Goal: Task Accomplishment & Management: Complete application form

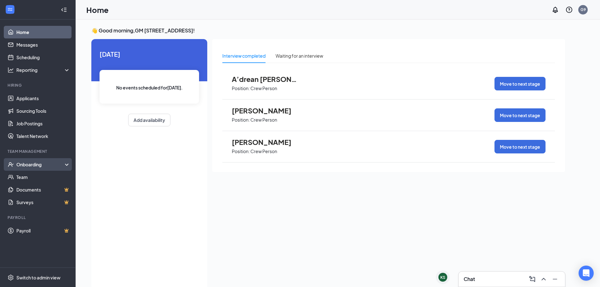
click at [34, 124] on div "Onboarding" at bounding box center [38, 164] width 76 height 13
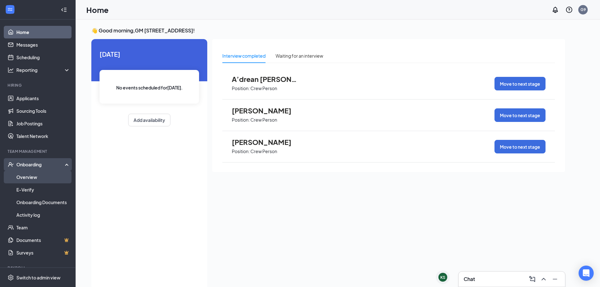
click at [34, 124] on link "Overview" at bounding box center [43, 177] width 54 height 13
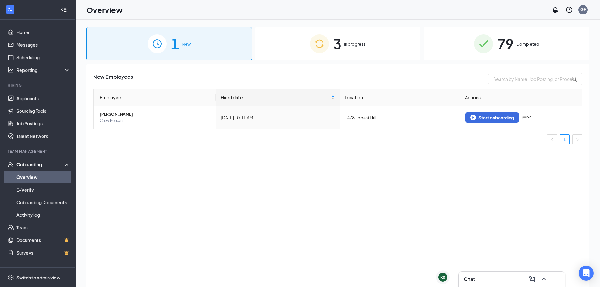
click at [302, 48] on img at bounding box center [319, 43] width 19 height 19
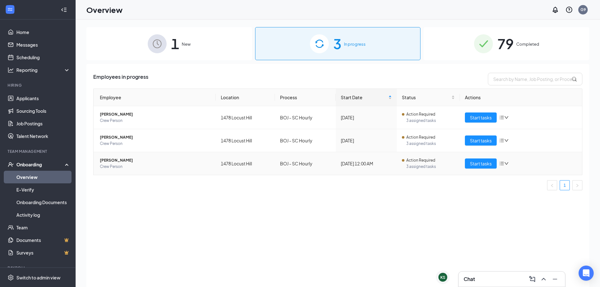
click at [120, 124] on span "[PERSON_NAME]" at bounding box center [155, 160] width 111 height 6
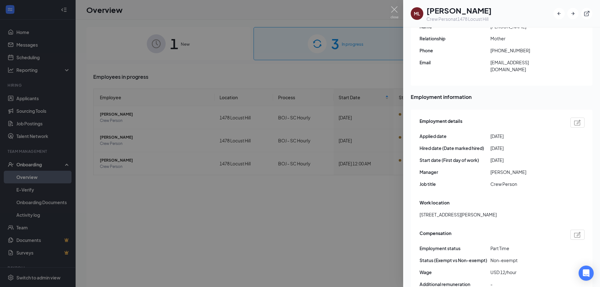
scroll to position [347, 0]
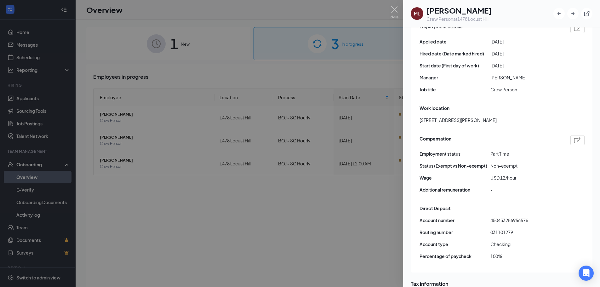
click at [267, 124] on div at bounding box center [300, 143] width 600 height 287
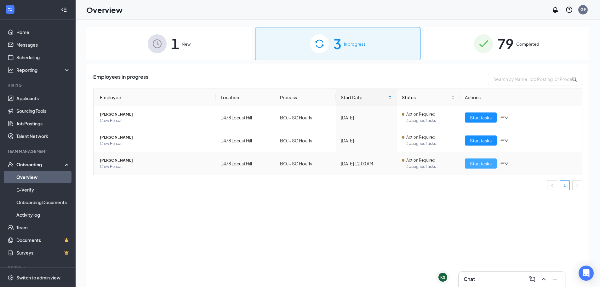
click at [302, 124] on button "Start tasks" at bounding box center [481, 164] width 32 height 10
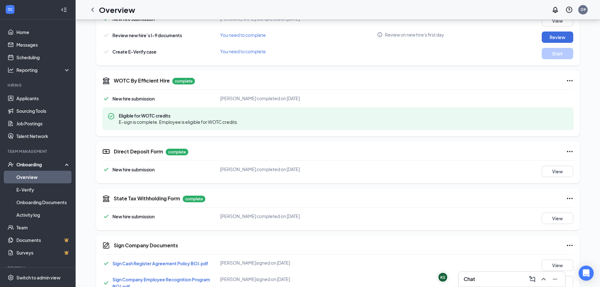
scroll to position [392, 0]
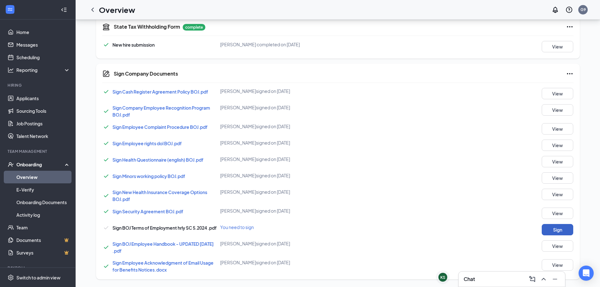
click at [302, 124] on button "Sign" at bounding box center [558, 229] width 32 height 11
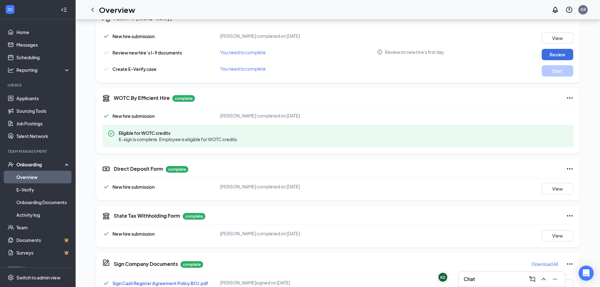
scroll to position [172, 0]
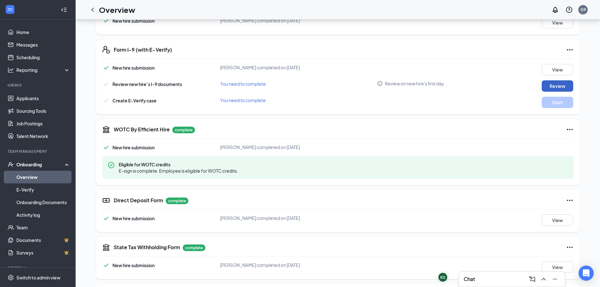
click at [302, 88] on button "Review" at bounding box center [558, 85] width 32 height 11
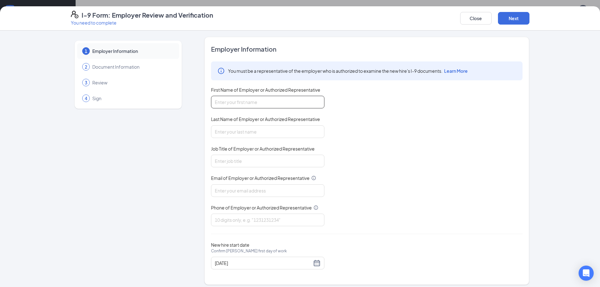
click at [228, 101] on input "First Name of Employer or Authorized Representative" at bounding box center [267, 102] width 113 height 13
type input "[PERSON_NAME]"
type input "General manager"
type input "[EMAIL_ADDRESS][DOMAIN_NAME]"
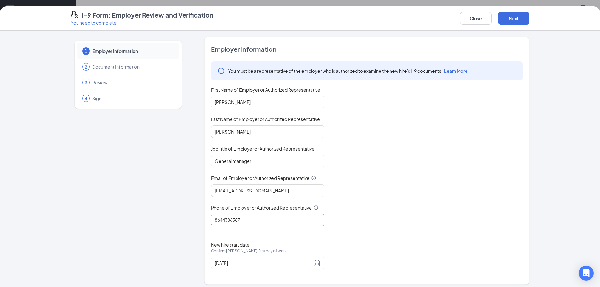
scroll to position [4, 0]
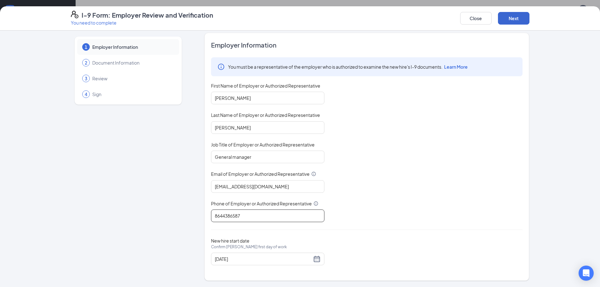
type input "8644386587"
click at [302, 18] on button "Next" at bounding box center [514, 18] width 32 height 13
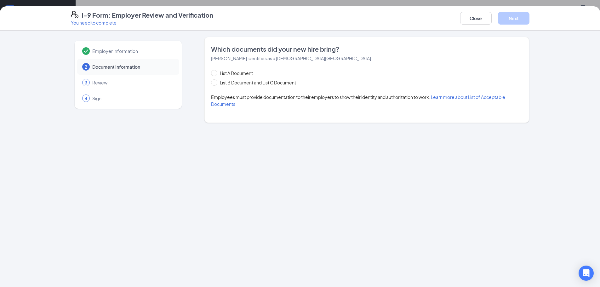
scroll to position [0, 0]
click at [237, 80] on span "List B Document and List C Document" at bounding box center [257, 82] width 81 height 7
click at [216, 80] on input "List B Document and List C Document" at bounding box center [213, 81] width 4 height 4
radio input "true"
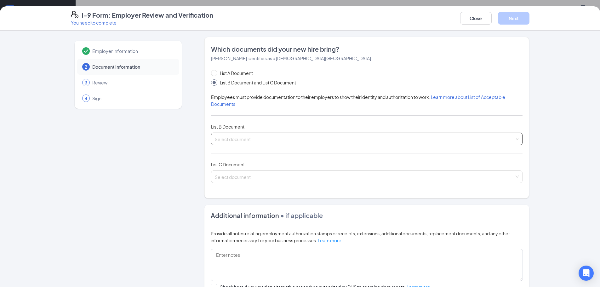
click at [247, 124] on input "search" at bounding box center [365, 137] width 300 height 9
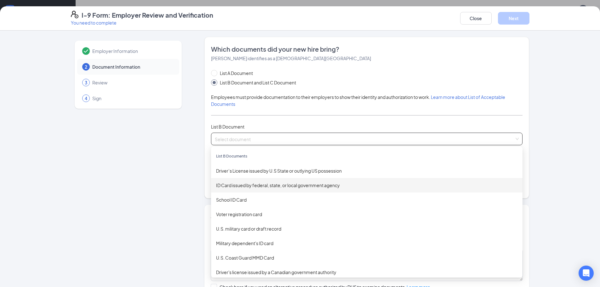
click at [245, 124] on div "ID Card issued by federal, state, or local government agency" at bounding box center [367, 185] width 302 height 7
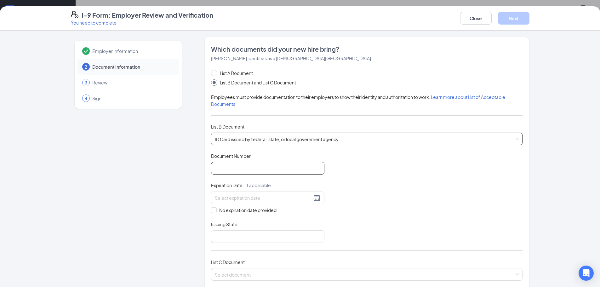
click at [241, 124] on input "Document Number" at bounding box center [267, 168] width 113 height 13
click at [221, 124] on input "1077970" at bounding box center [267, 168] width 113 height 13
type input "107979970"
click at [250, 124] on div at bounding box center [267, 198] width 113 height 13
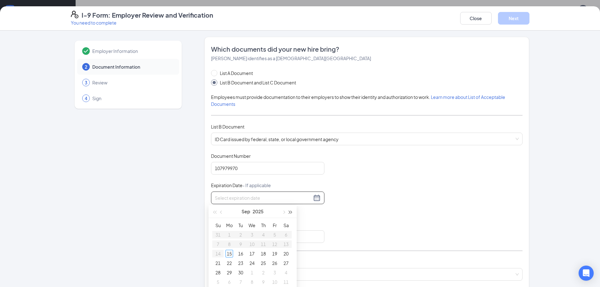
click at [291, 124] on button "button" at bounding box center [290, 211] width 7 height 13
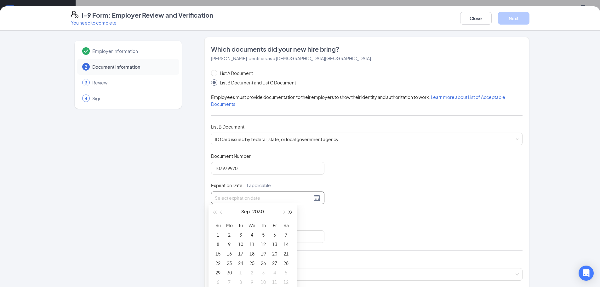
click at [291, 124] on button "button" at bounding box center [290, 211] width 7 height 13
click at [212, 124] on button "button" at bounding box center [214, 211] width 7 height 13
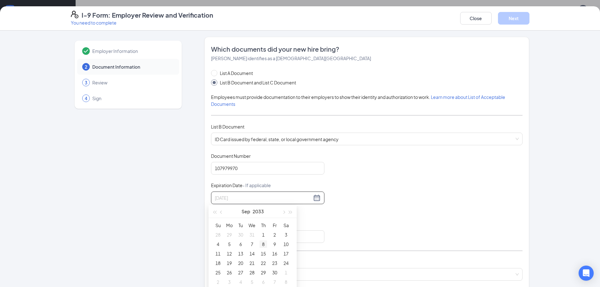
type input "[DATE]"
click at [264, 124] on div "8" at bounding box center [264, 244] width 8 height 8
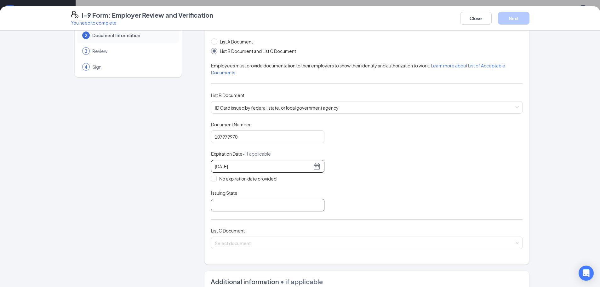
click at [237, 124] on input "Issuing State" at bounding box center [267, 205] width 113 height 13
type input "SC DMV"
click at [257, 124] on input "search" at bounding box center [365, 241] width 300 height 9
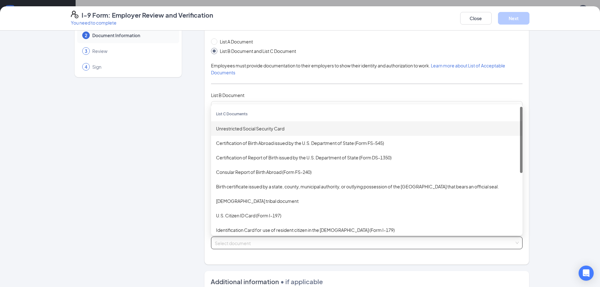
click at [267, 124] on div "Unrestricted Social Security Card" at bounding box center [367, 128] width 302 height 7
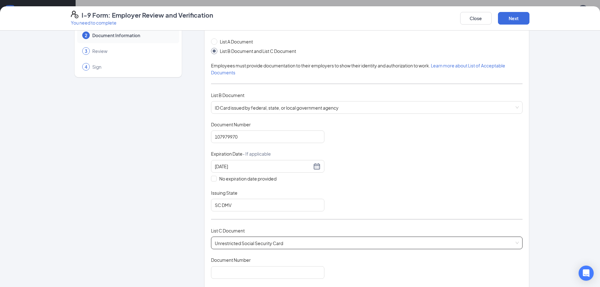
scroll to position [126, 0]
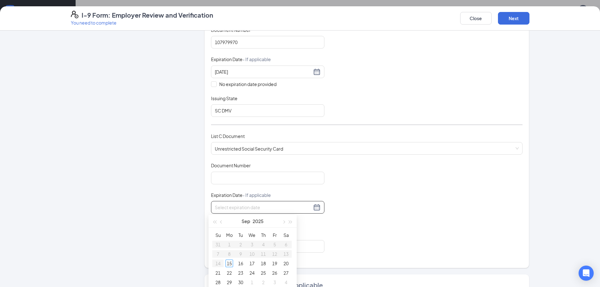
click at [251, 124] on input at bounding box center [263, 207] width 97 height 7
click at [235, 124] on input "Document Number" at bounding box center [267, 178] width 113 height 13
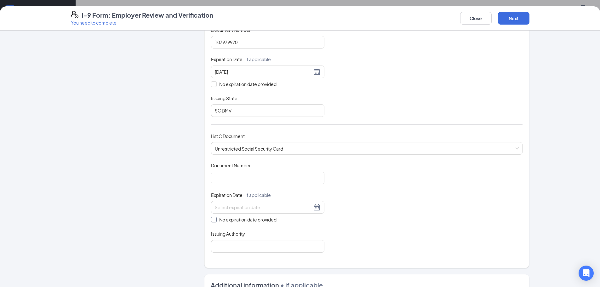
click at [240, 124] on span "No expiration date provided" at bounding box center [248, 219] width 62 height 7
click at [216, 124] on input "No expiration date provided" at bounding box center [213, 219] width 4 height 4
checkbox input "true"
click at [249, 124] on input "Issuing Authority" at bounding box center [267, 247] width 113 height 13
type input "Social Security Administration"
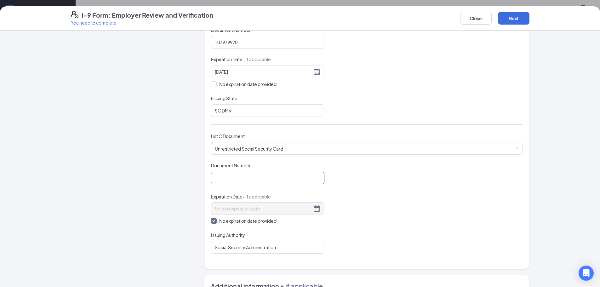
click at [233, 124] on input "Document Number" at bounding box center [267, 178] width 113 height 13
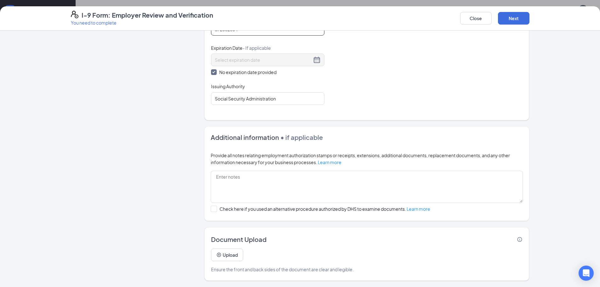
scroll to position [266, 0]
type input "672362634"
click at [302, 17] on button "Next" at bounding box center [514, 18] width 32 height 13
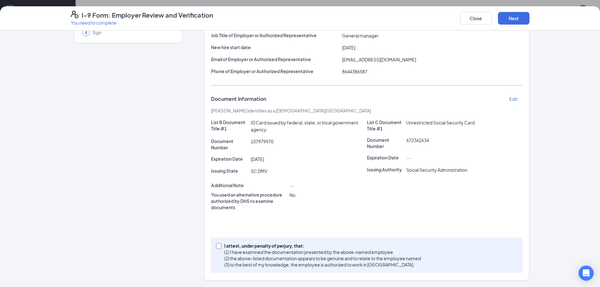
click at [272, 124] on p "(1) I have examined the documentation presented by the above-named employee" at bounding box center [322, 252] width 197 height 6
click at [221, 124] on input "I attest, under penalty of [PERSON_NAME], that: (1) I have examined the documen…" at bounding box center [218, 245] width 4 height 4
checkbox input "true"
click at [302, 20] on button "Next" at bounding box center [514, 18] width 32 height 13
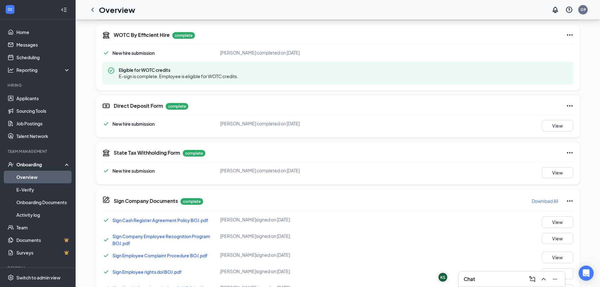
scroll to position [114, 0]
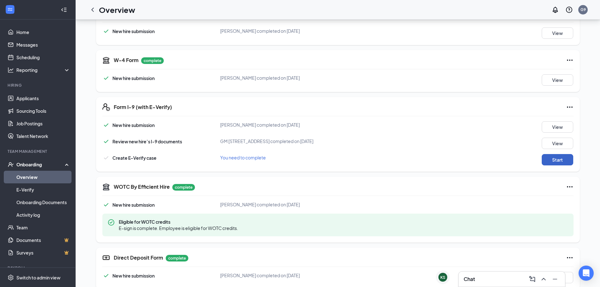
click at [302, 124] on button "Start" at bounding box center [558, 159] width 32 height 11
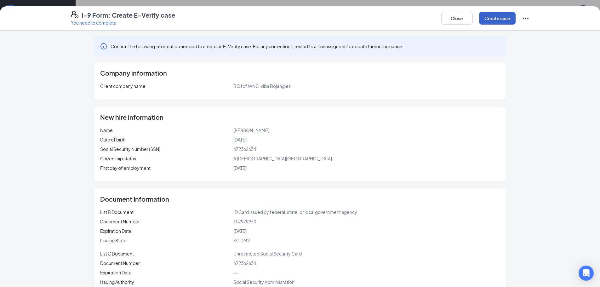
click at [302, 15] on button "Create case" at bounding box center [497, 18] width 37 height 13
